Goal: Task Accomplishment & Management: Manage account settings

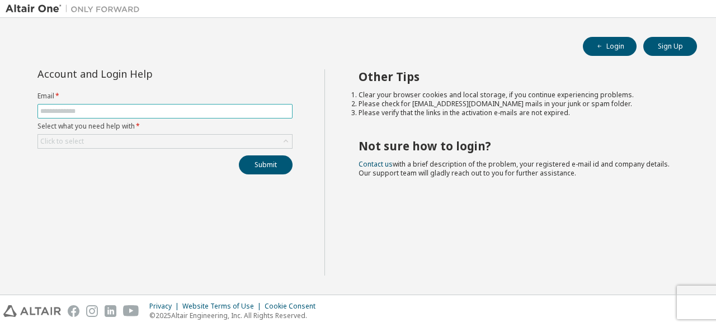
click at [218, 107] on input "text" at bounding box center [164, 111] width 249 height 9
type input "**********"
click at [178, 137] on div "Click to select" at bounding box center [165, 141] width 254 height 13
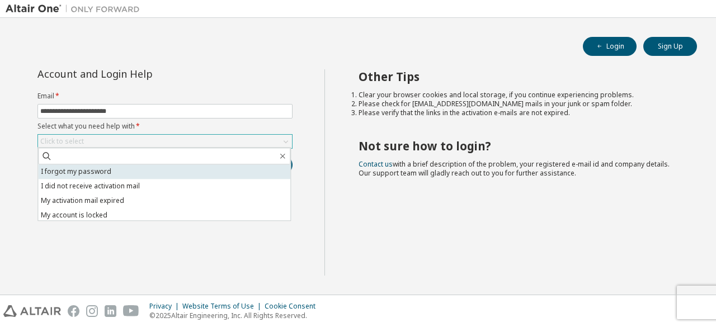
click at [154, 174] on li "I forgot my password" at bounding box center [164, 171] width 252 height 15
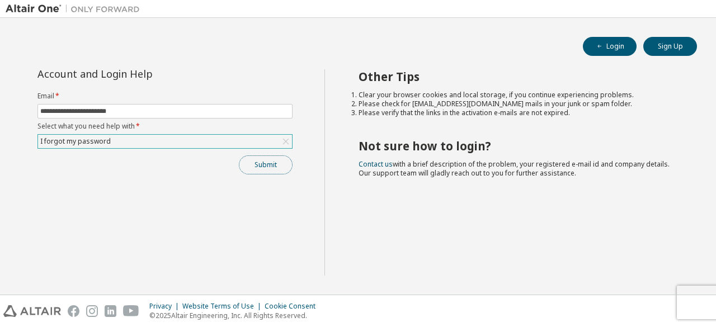
click at [270, 167] on button "Submit" at bounding box center [266, 164] width 54 height 19
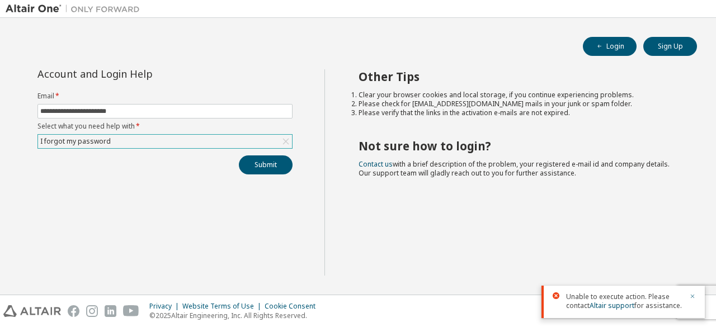
click at [694, 298] on icon "button" at bounding box center [692, 296] width 7 height 7
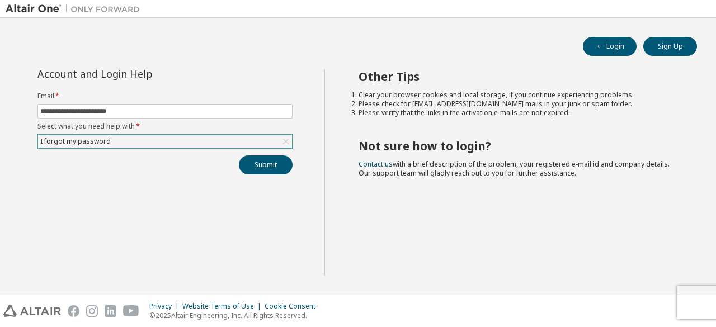
click at [26, 2] on div at bounding box center [72, 8] width 145 height 17
click at [31, 12] on img at bounding box center [76, 8] width 140 height 11
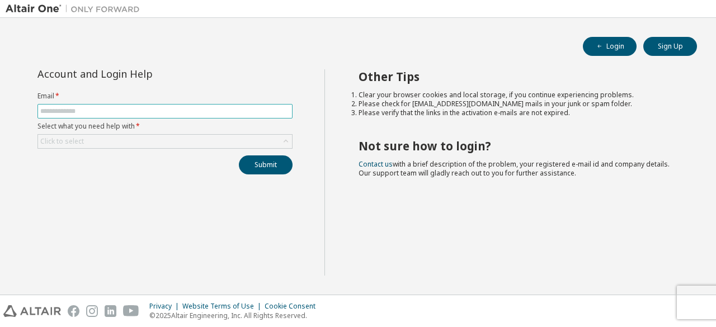
click at [262, 107] on input "text" at bounding box center [164, 111] width 249 height 9
type input "**********"
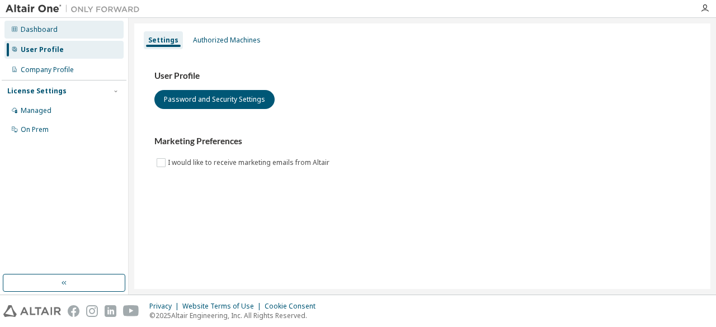
click at [93, 36] on div "Dashboard" at bounding box center [63, 30] width 119 height 18
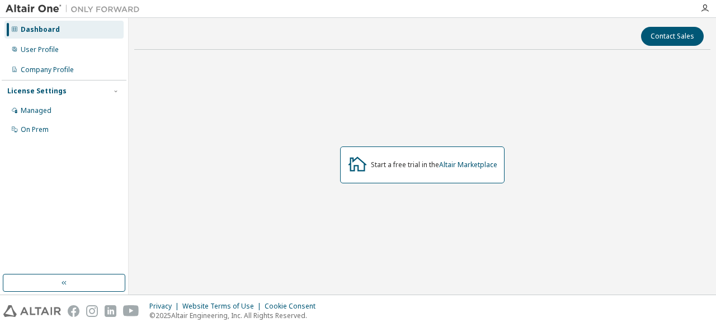
click at [407, 169] on div "Start a free trial in the Altair Marketplace" at bounding box center [422, 165] width 164 height 37
click at [464, 166] on link "Altair Marketplace" at bounding box center [468, 165] width 58 height 10
click at [355, 163] on icon at bounding box center [357, 164] width 20 height 20
drag, startPoint x: 369, startPoint y: 161, endPoint x: 387, endPoint y: 160, distance: 18.5
click at [370, 161] on div "Start a free trial in the Altair Marketplace" at bounding box center [422, 165] width 164 height 37
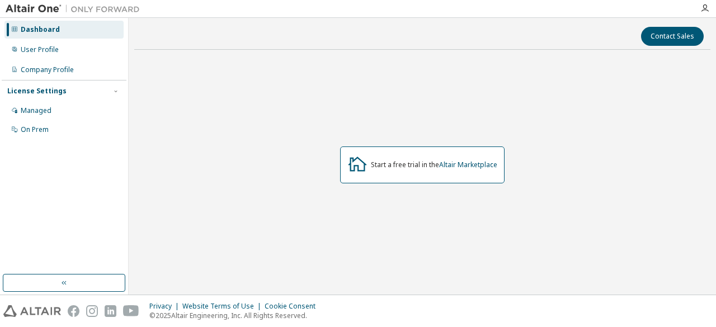
click at [398, 161] on div "Start a free trial in the Altair Marketplace" at bounding box center [434, 165] width 126 height 9
click at [389, 161] on div "Start a free trial in the Altair Marketplace" at bounding box center [434, 165] width 126 height 9
click at [449, 164] on link "Altair Marketplace" at bounding box center [468, 165] width 58 height 10
